Goal: Information Seeking & Learning: Learn about a topic

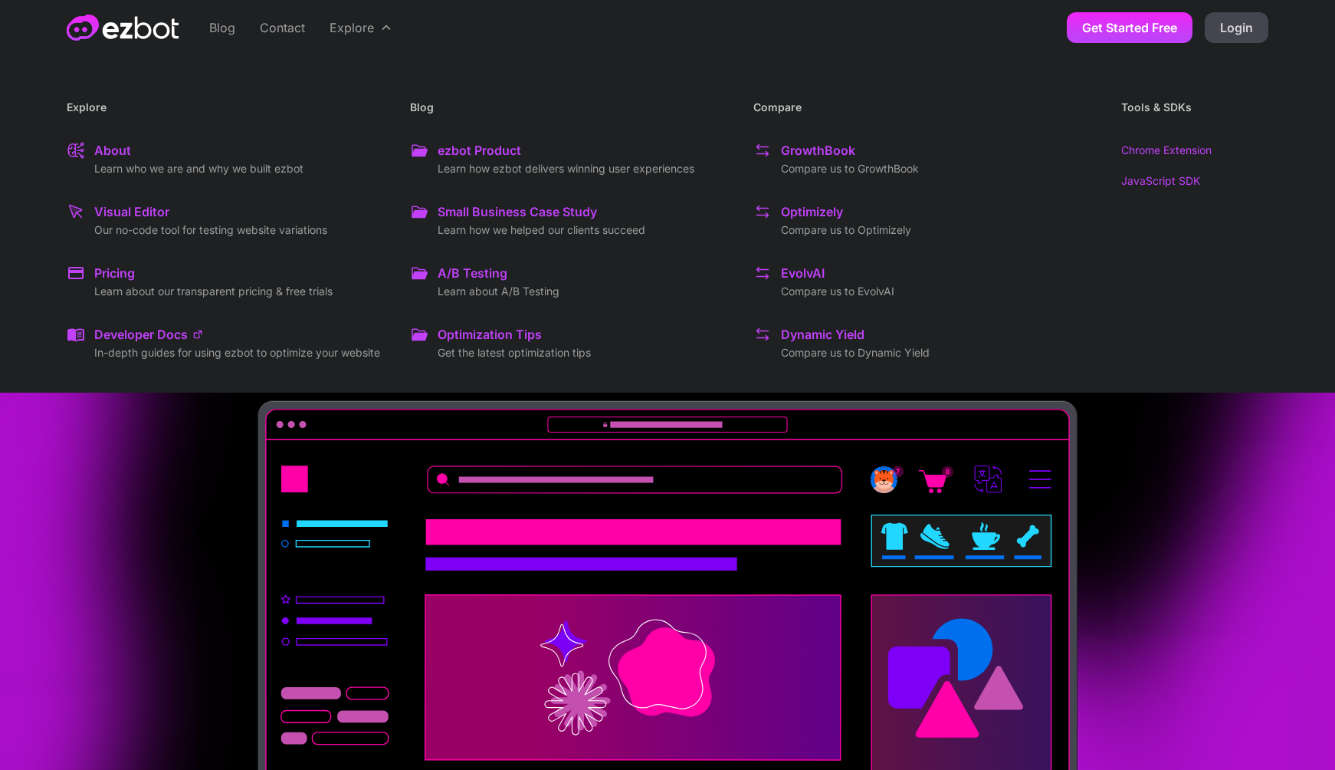
click at [481, 271] on div "A/B Testing" at bounding box center [473, 273] width 70 height 18
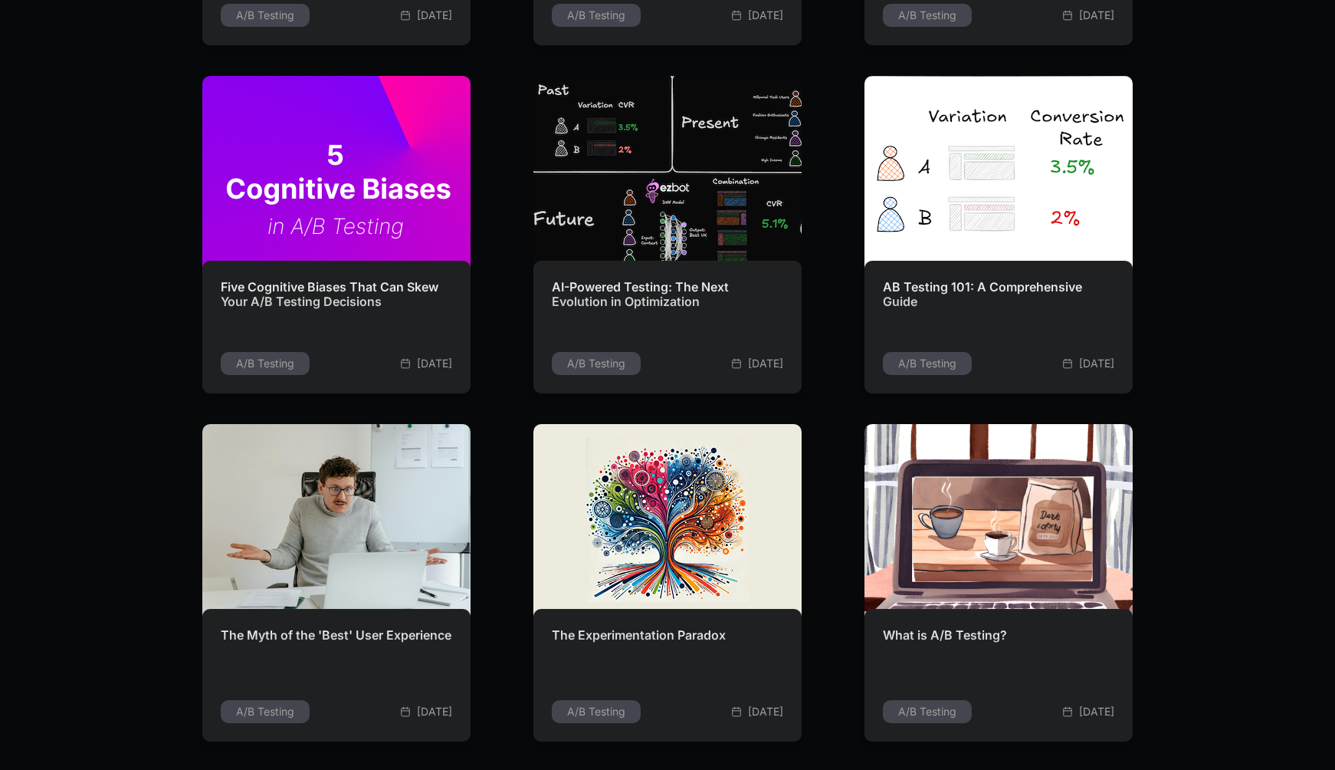
scroll to position [1043, 0]
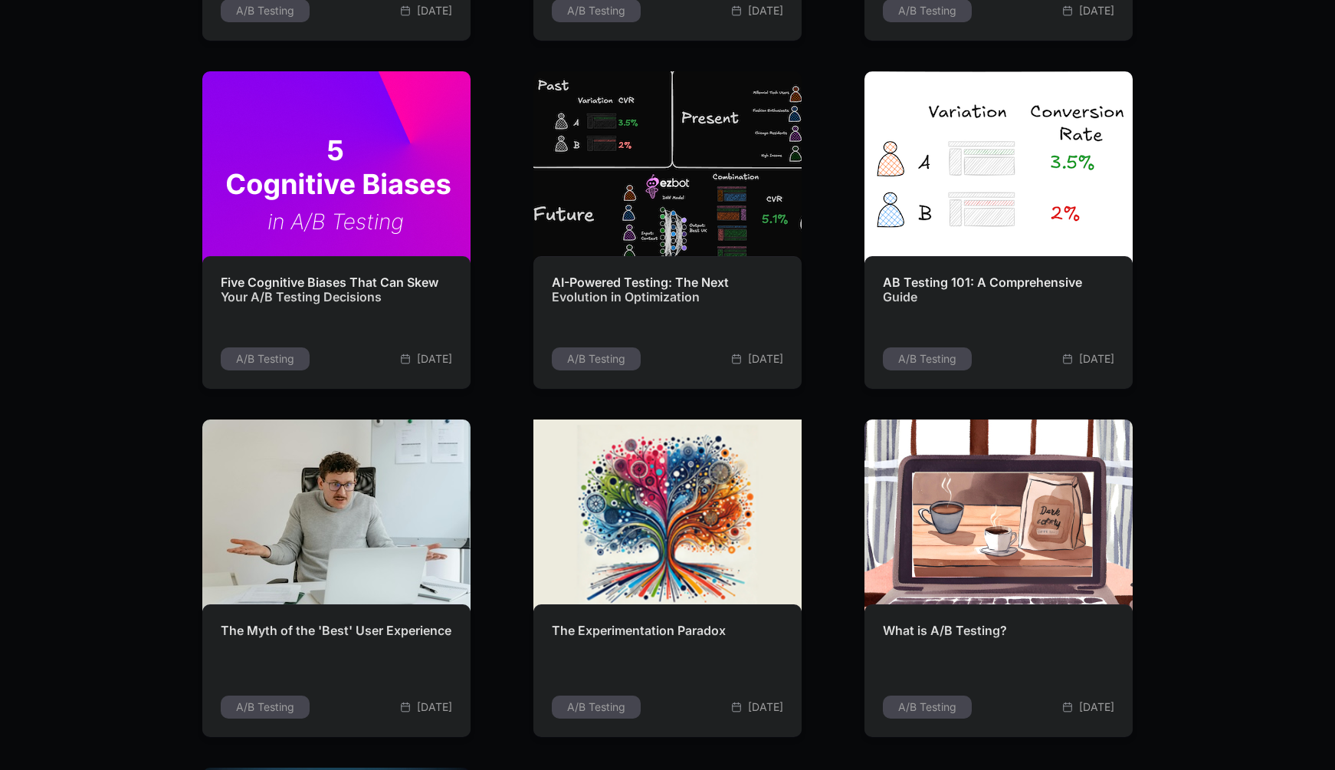
click at [648, 521] on img at bounding box center [668, 515] width 295 height 211
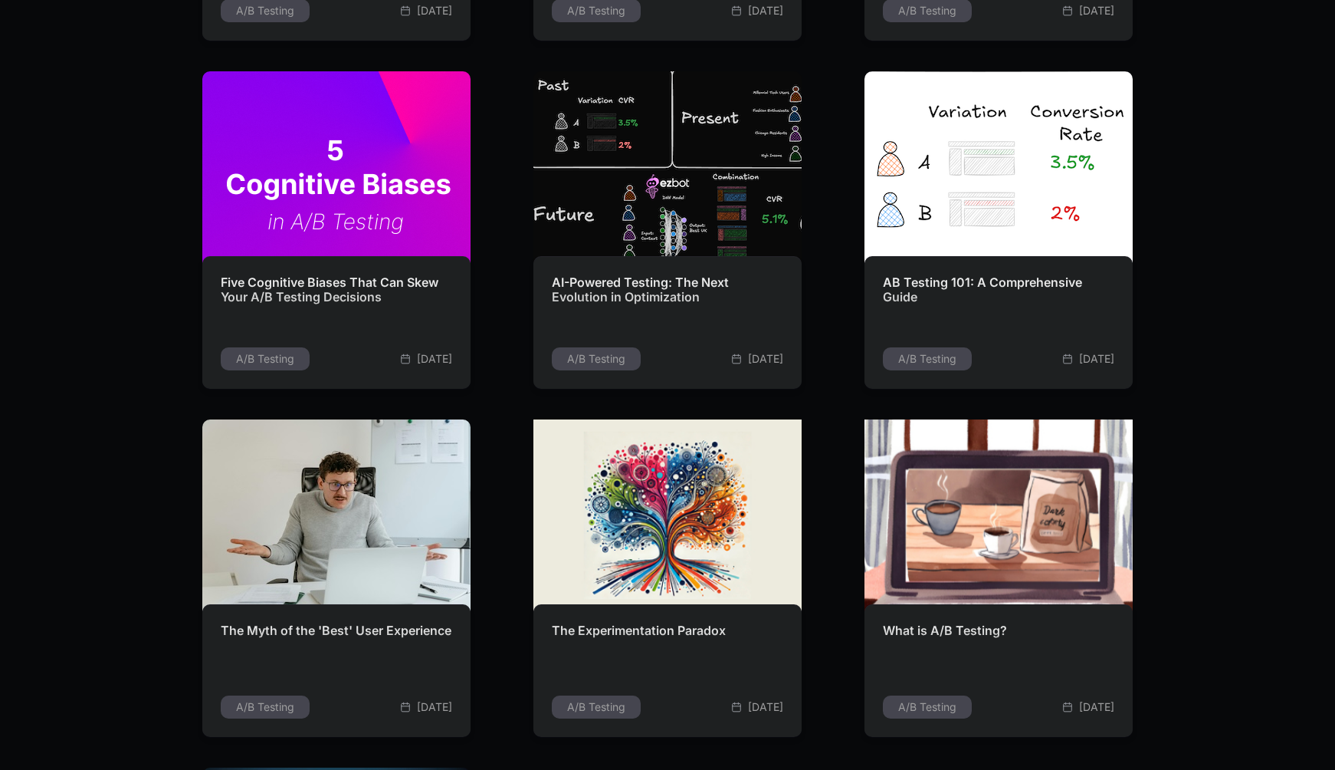
click at [987, 504] on img at bounding box center [999, 515] width 288 height 206
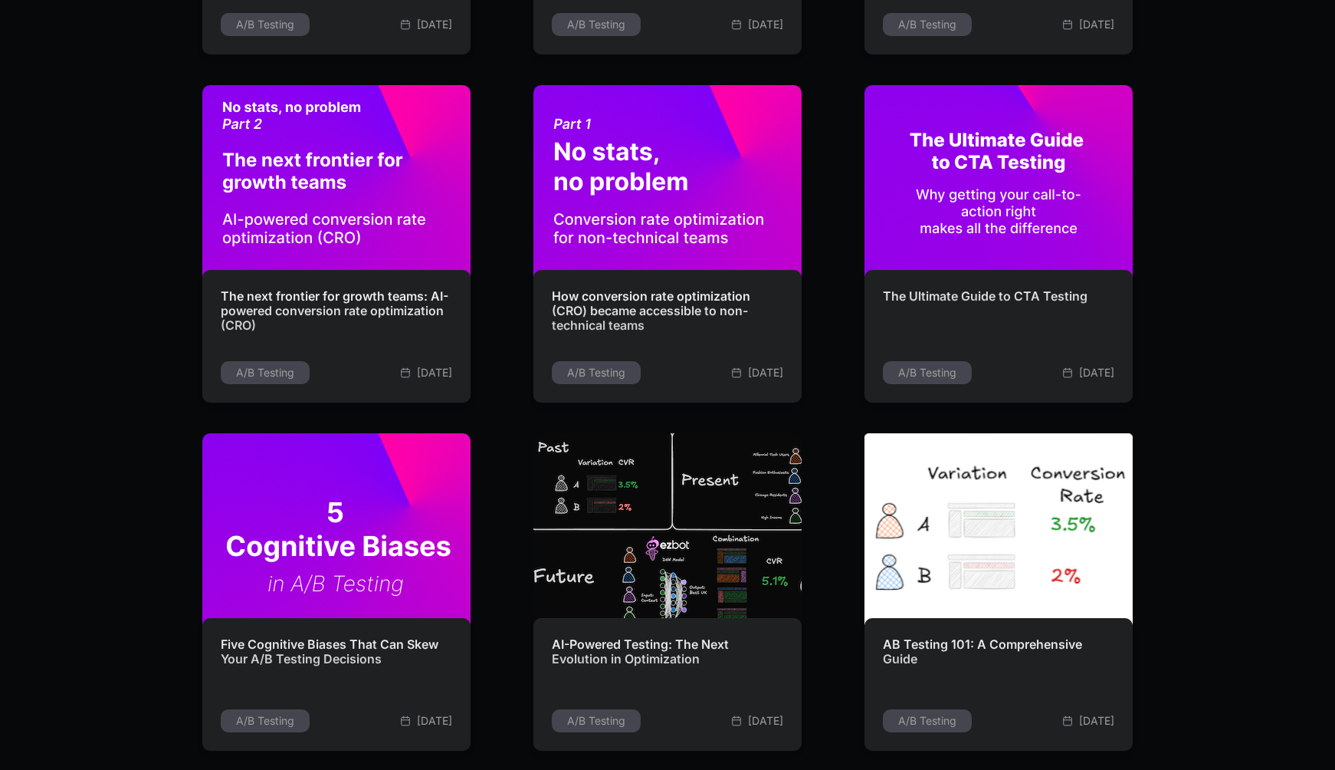
scroll to position [665, 0]
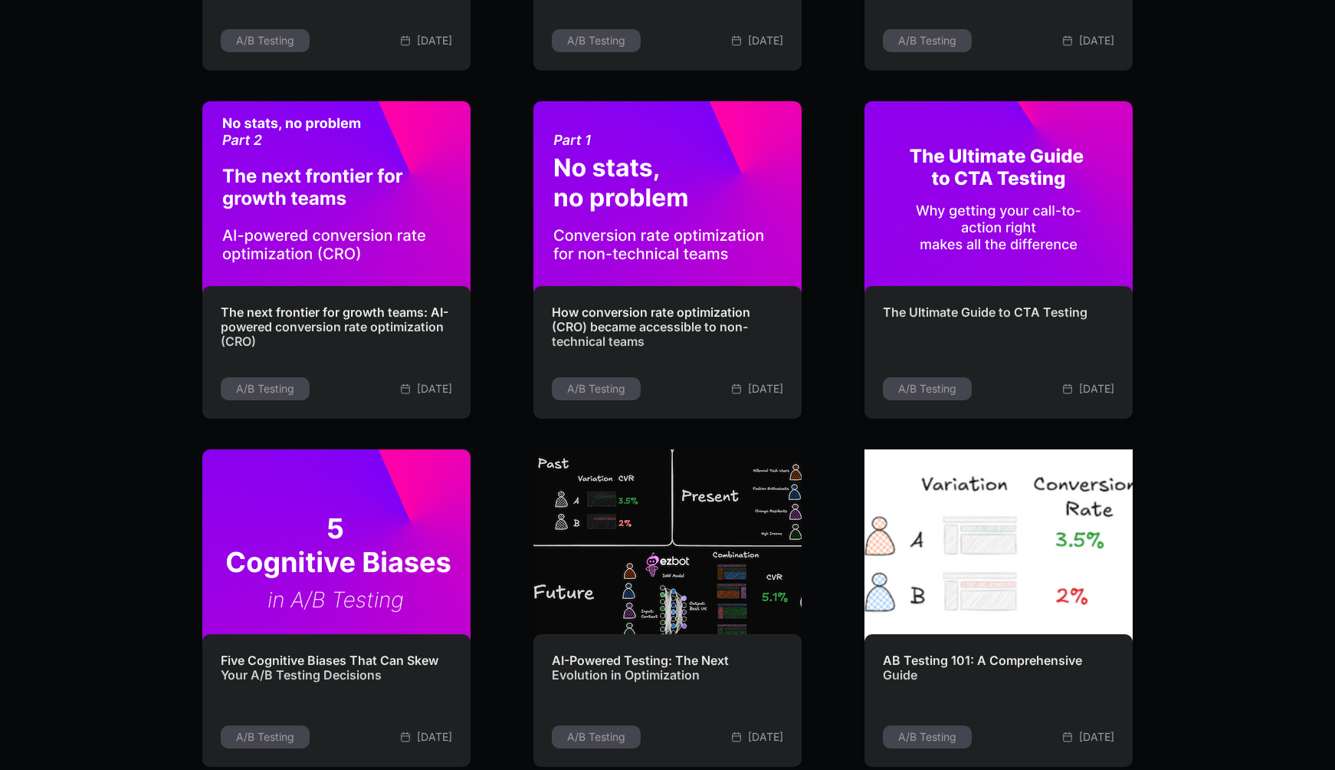
click at [985, 495] on img at bounding box center [999, 545] width 295 height 211
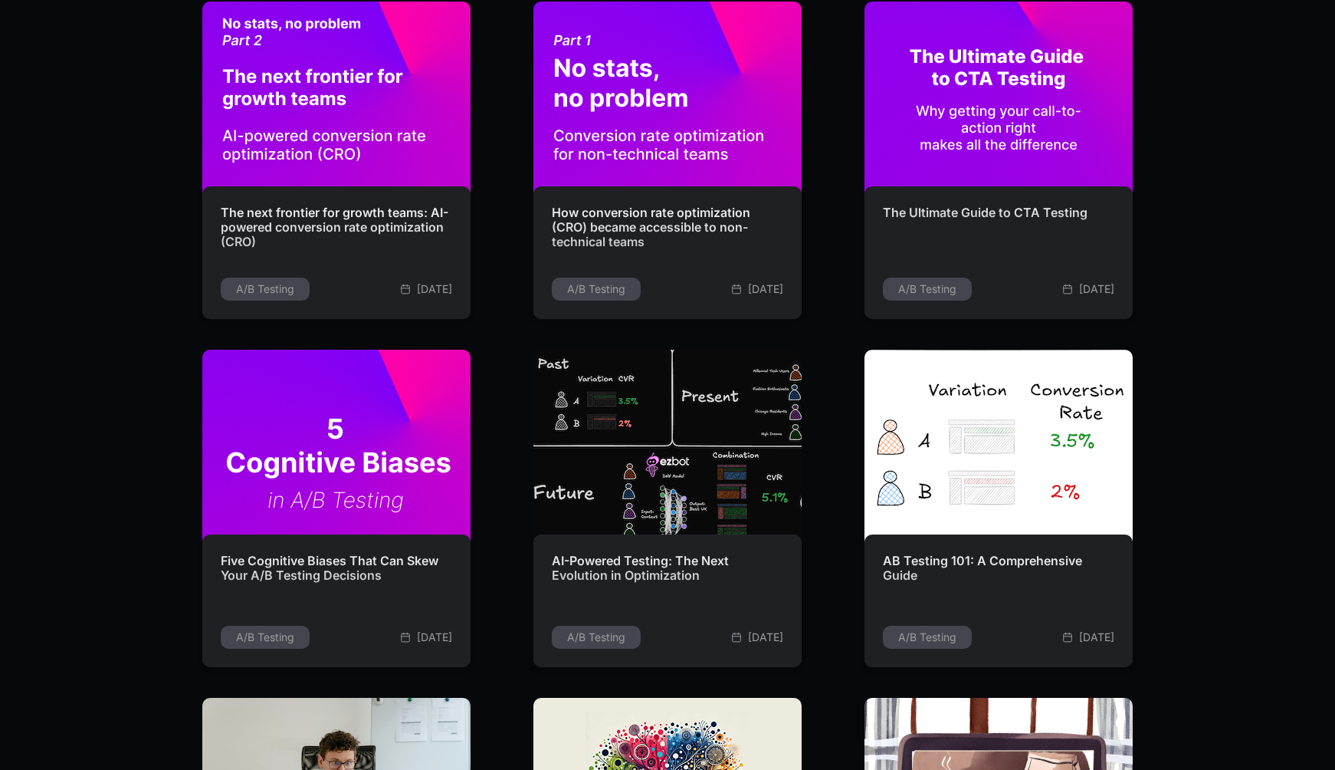
scroll to position [0, 0]
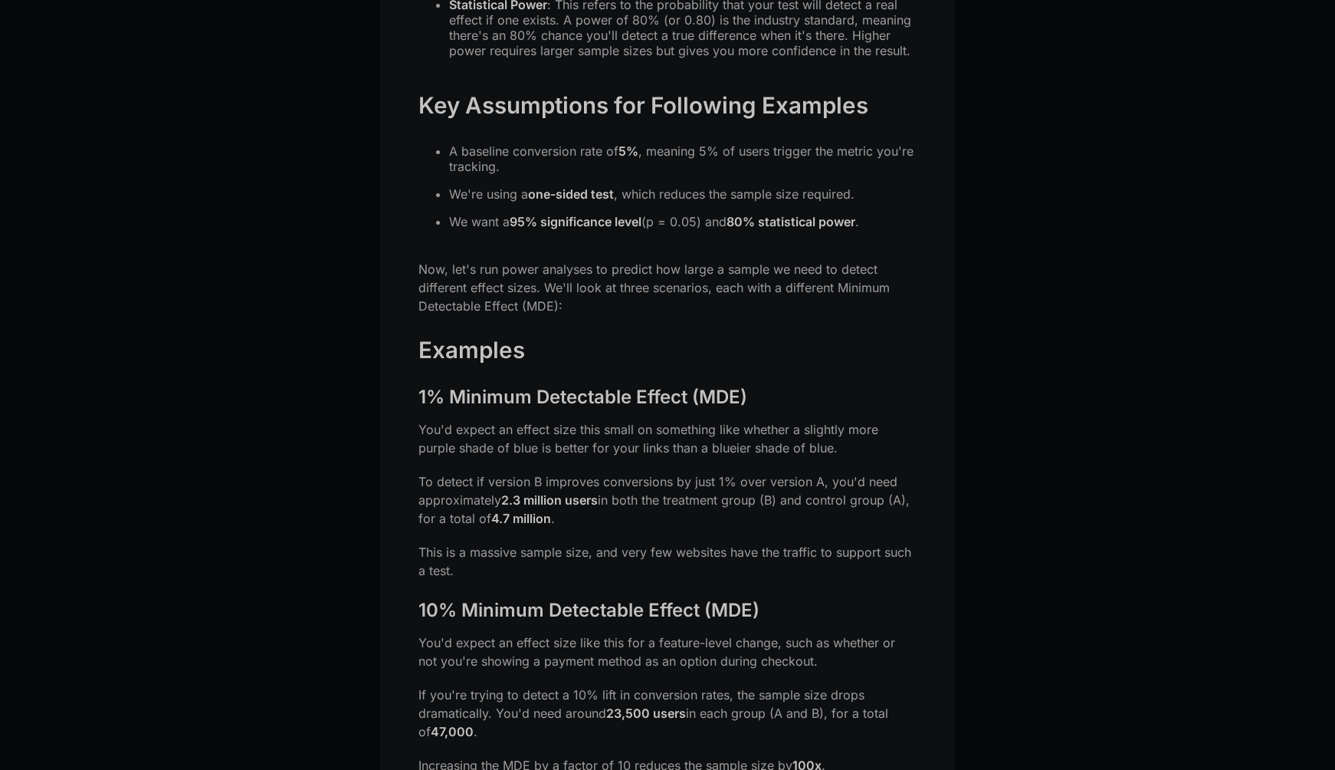
scroll to position [1392, 0]
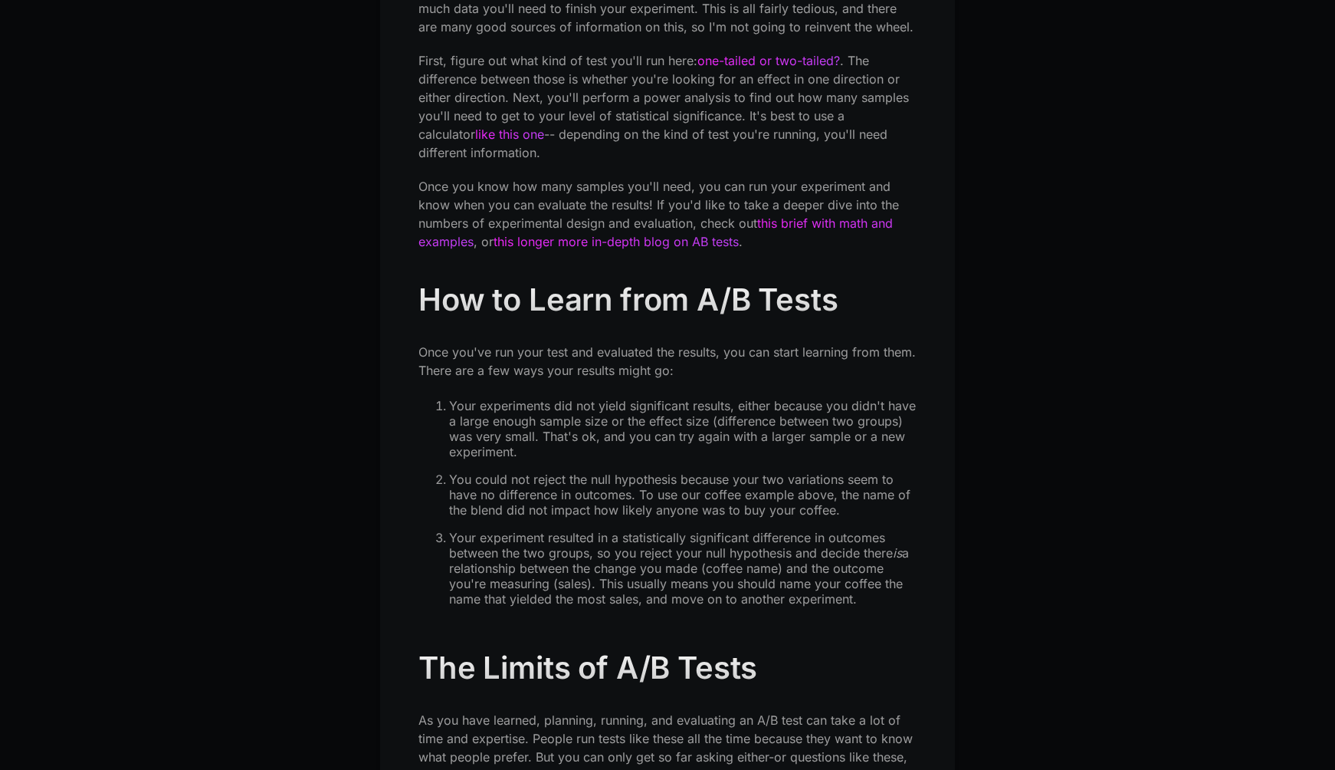
scroll to position [3138, 0]
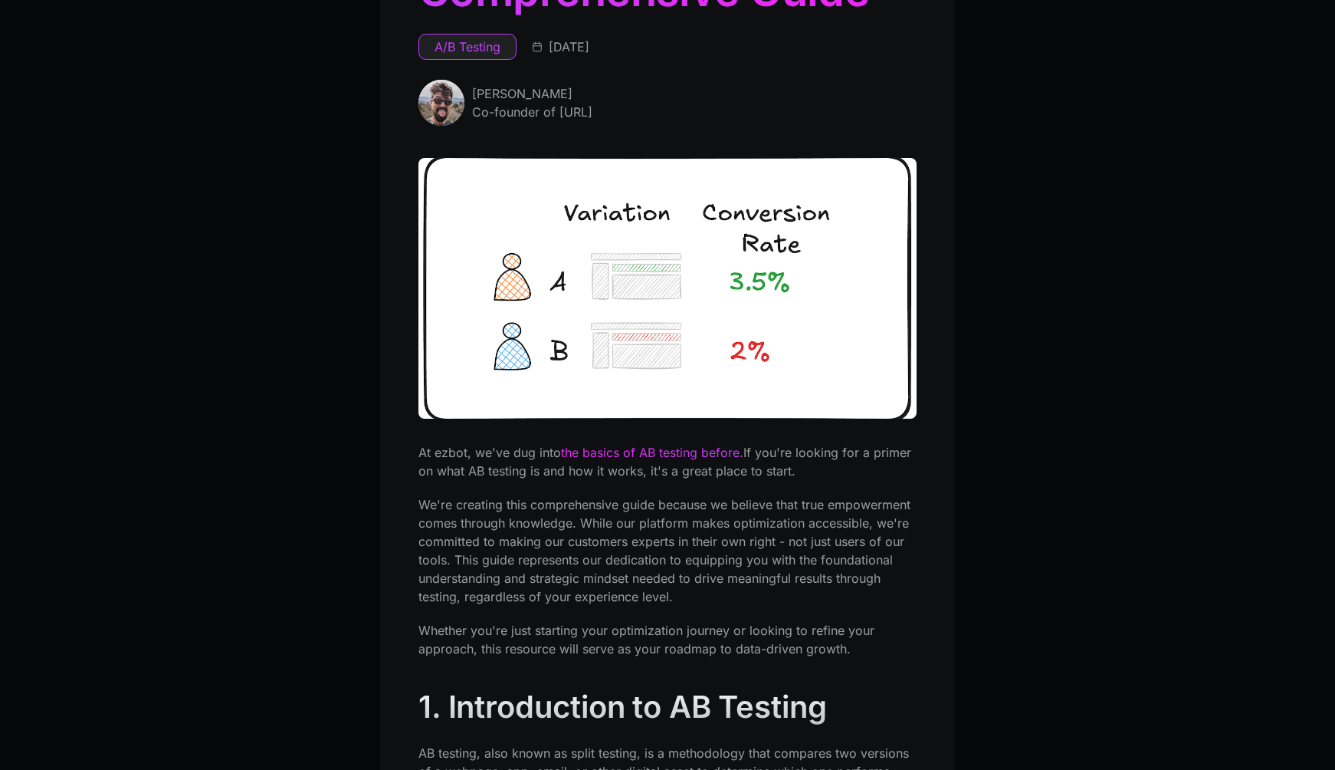
scroll to position [198, 0]
